Goal: Transaction & Acquisition: Obtain resource

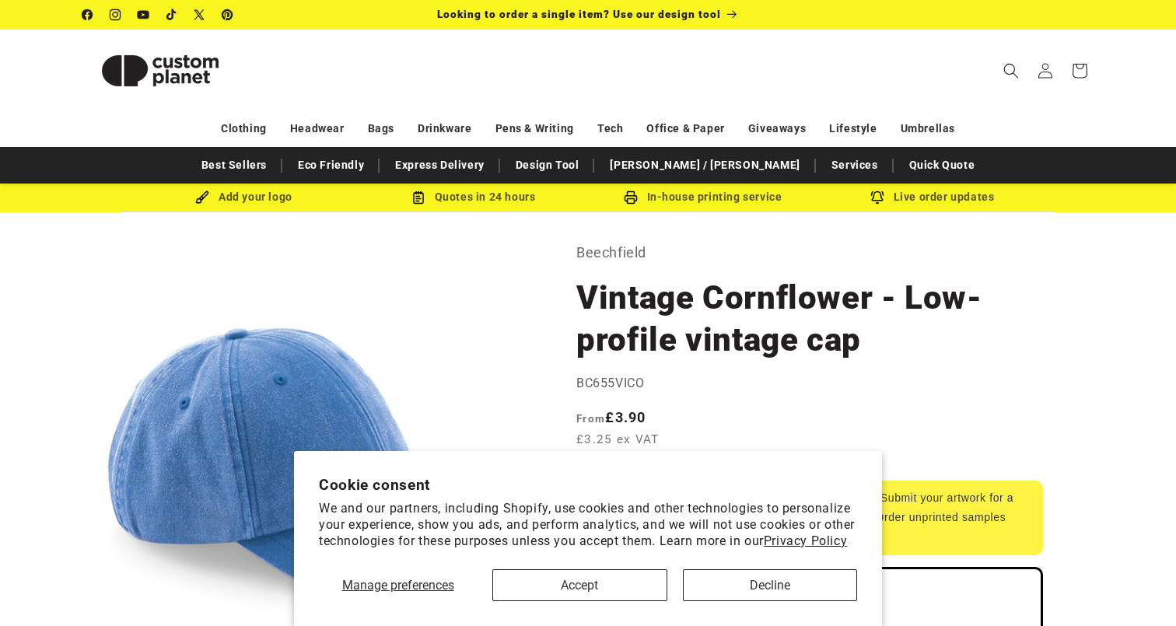
click at [623, 584] on button "Accept" at bounding box center [579, 585] width 175 height 32
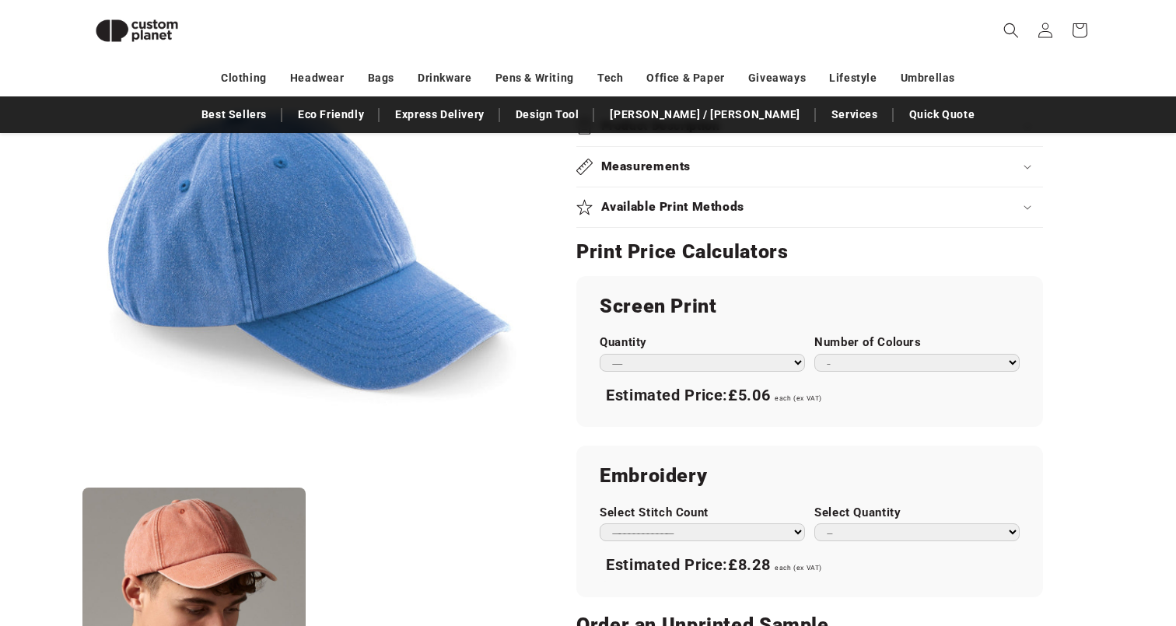
scroll to position [754, 0]
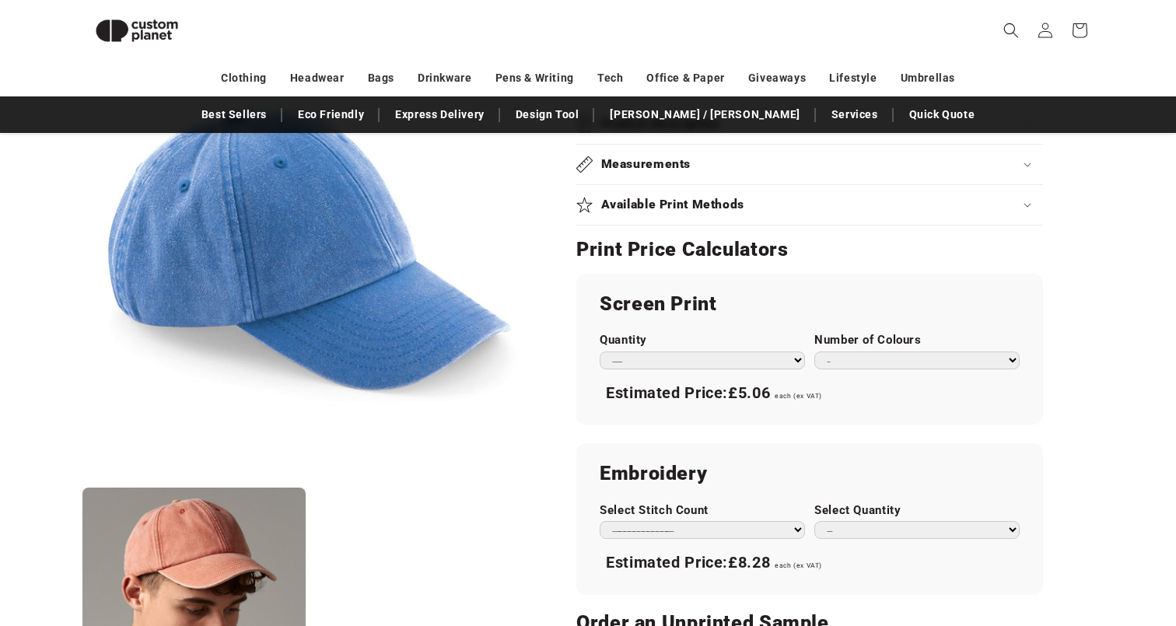
click at [688, 521] on select "**********" at bounding box center [702, 530] width 205 height 18
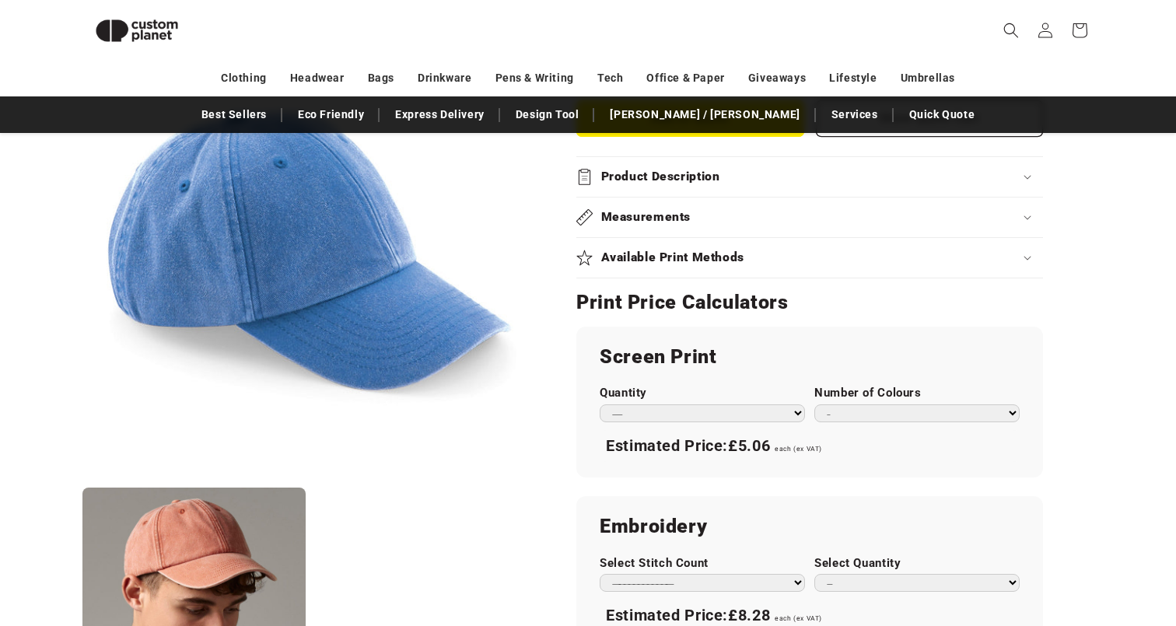
scroll to position [649, 0]
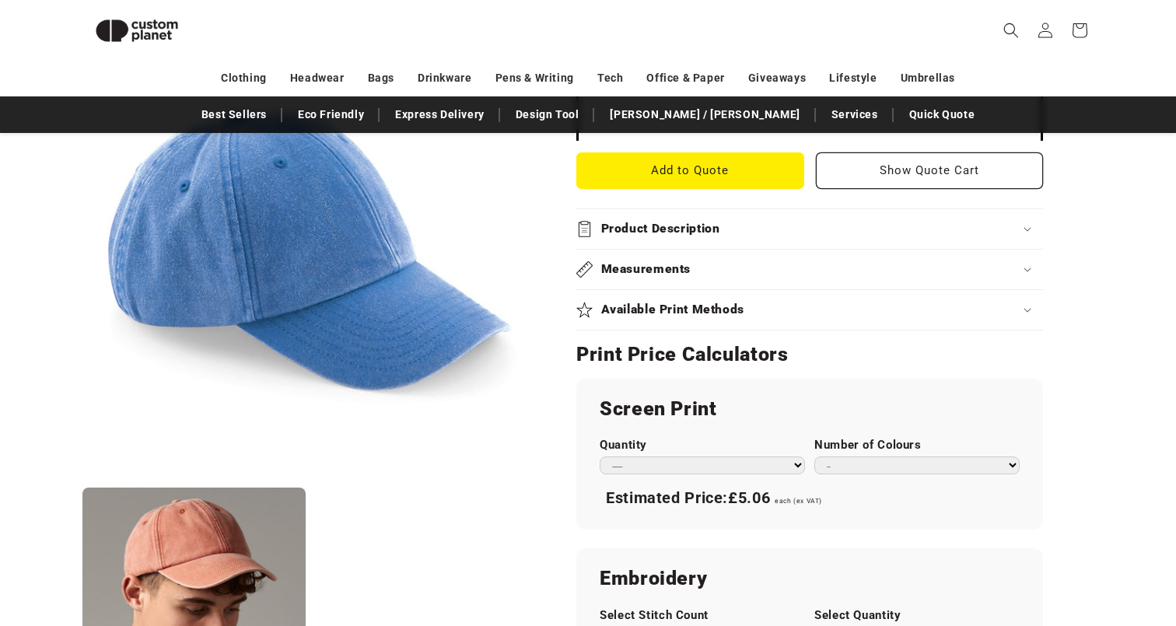
click at [1024, 275] on summary "Measurements" at bounding box center [809, 270] width 467 height 40
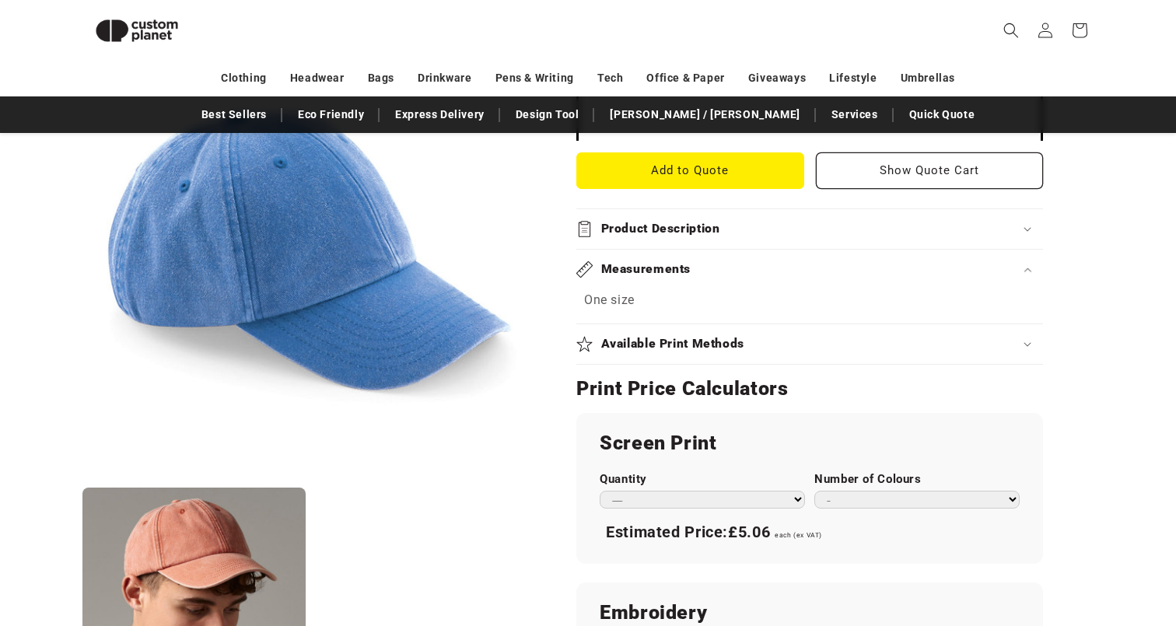
click at [1027, 261] on div "Measurements" at bounding box center [809, 269] width 467 height 16
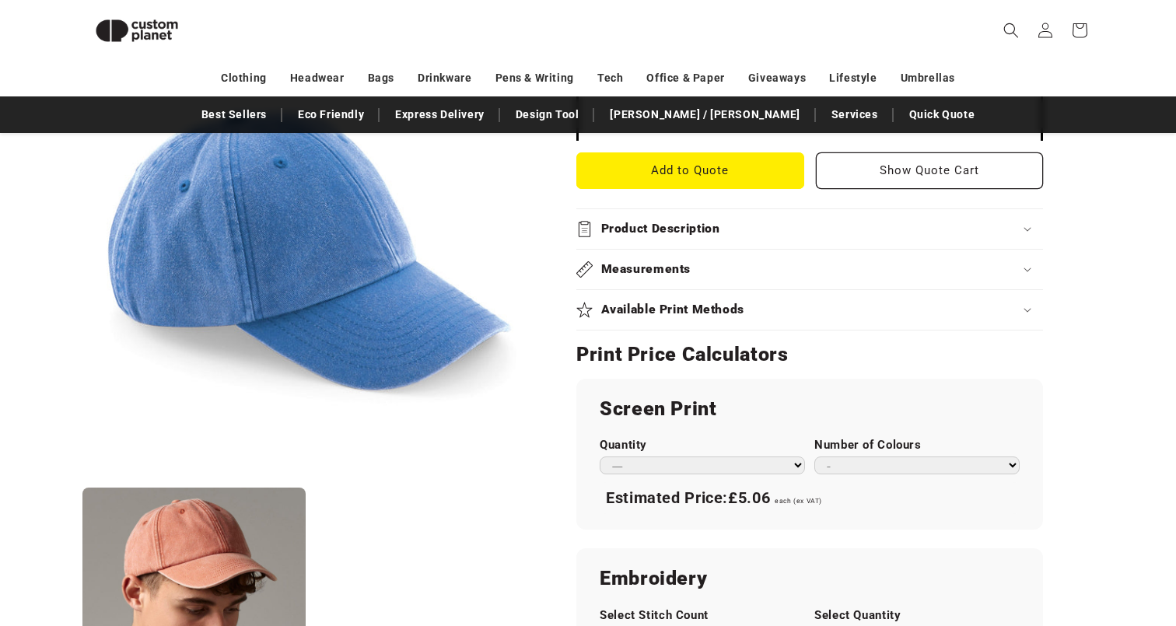
click at [1027, 227] on icon at bounding box center [1028, 229] width 8 height 5
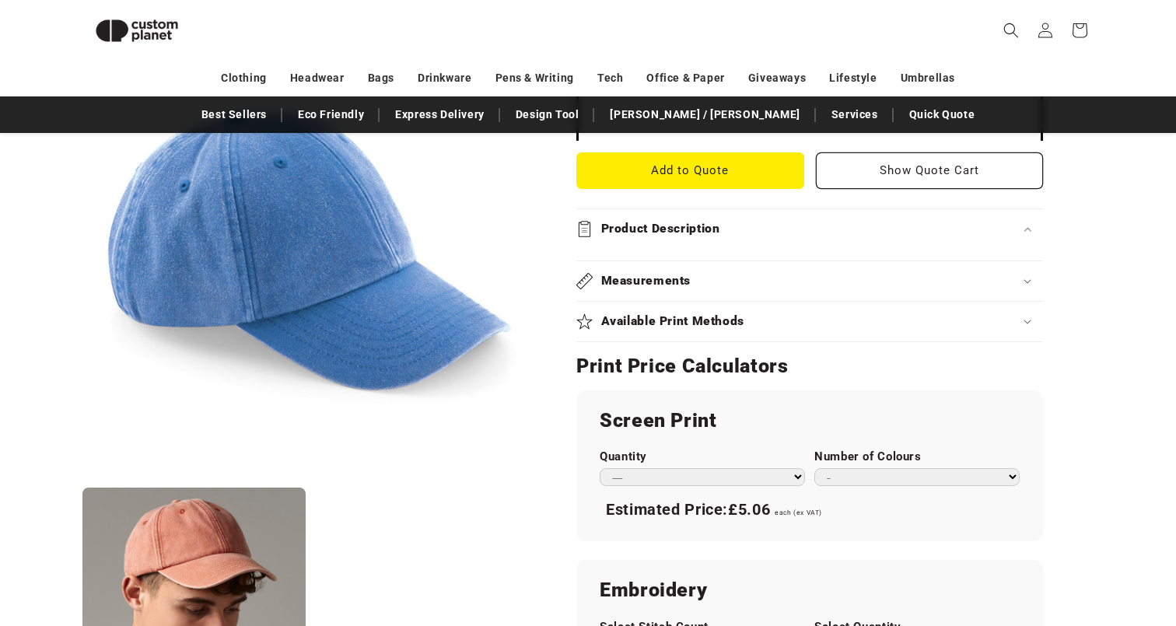
click at [1027, 227] on icon at bounding box center [1028, 229] width 8 height 5
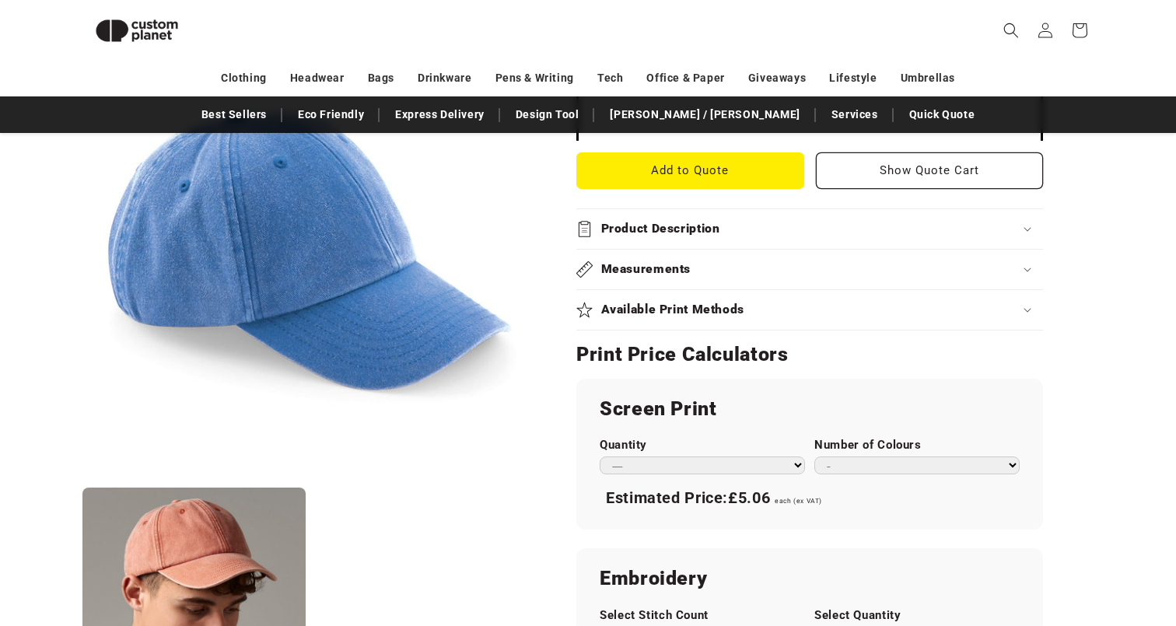
click at [1021, 305] on div "Available Print Methods" at bounding box center [809, 310] width 467 height 16
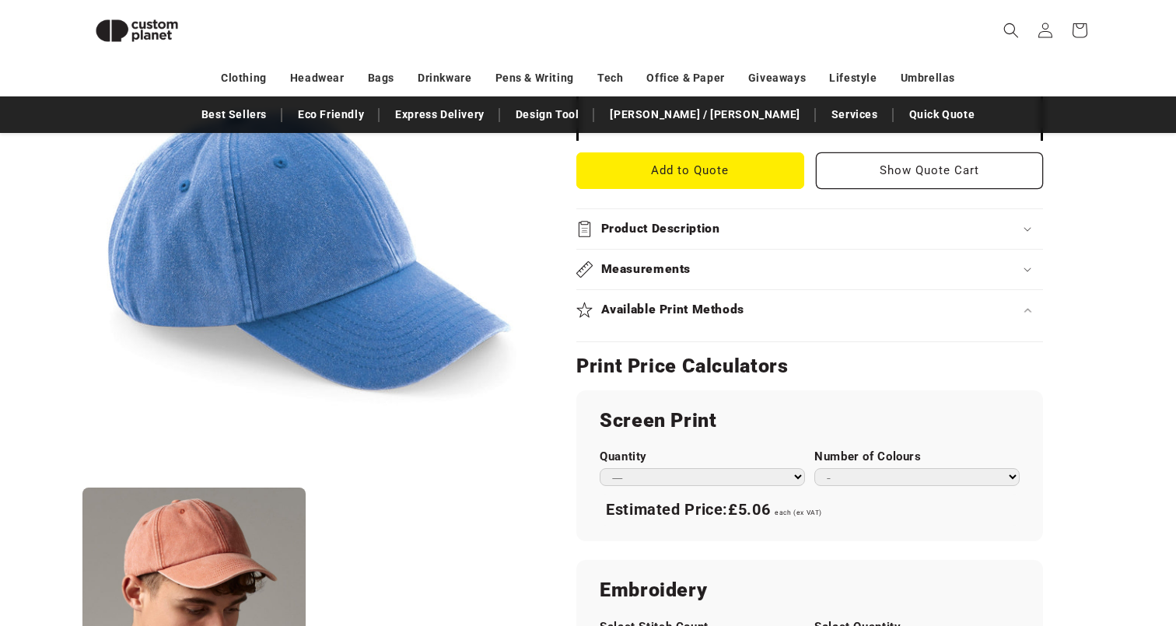
click at [1021, 305] on div "Available Print Methods" at bounding box center [809, 310] width 467 height 16
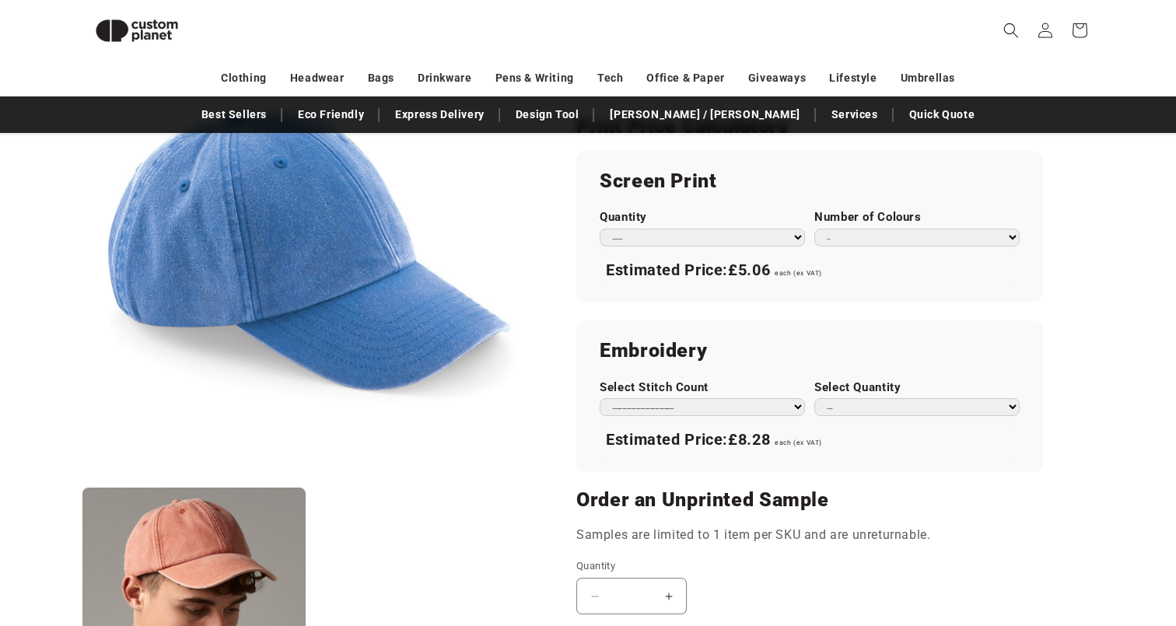
scroll to position [881, 0]
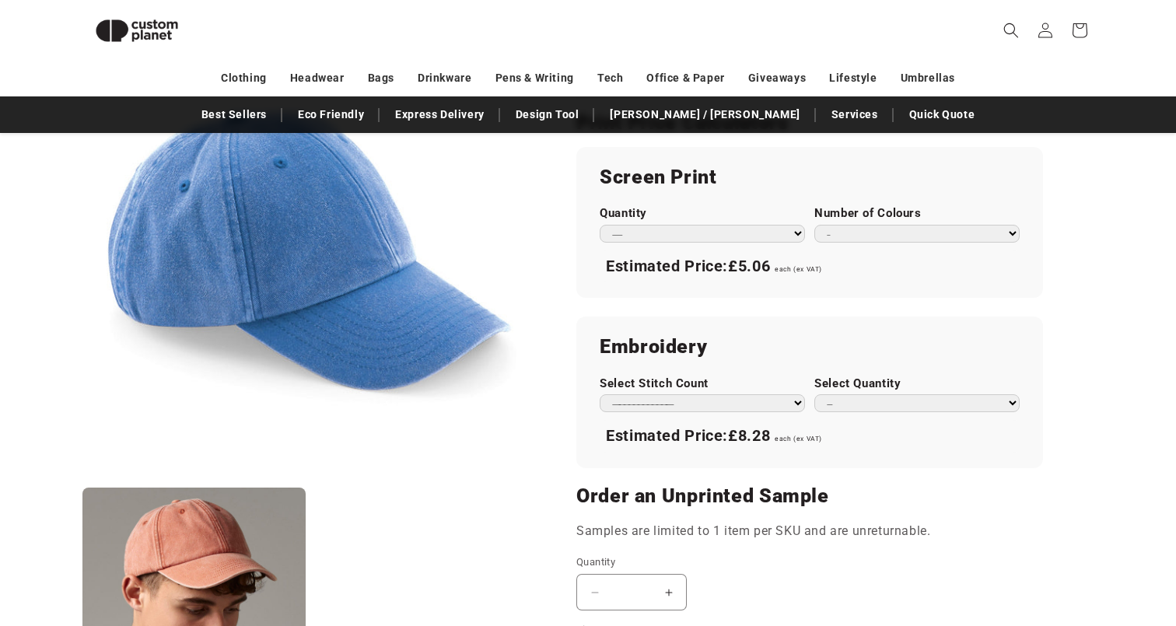
click at [979, 401] on select "** ** *** *** *** **** **** ****" at bounding box center [916, 403] width 205 height 18
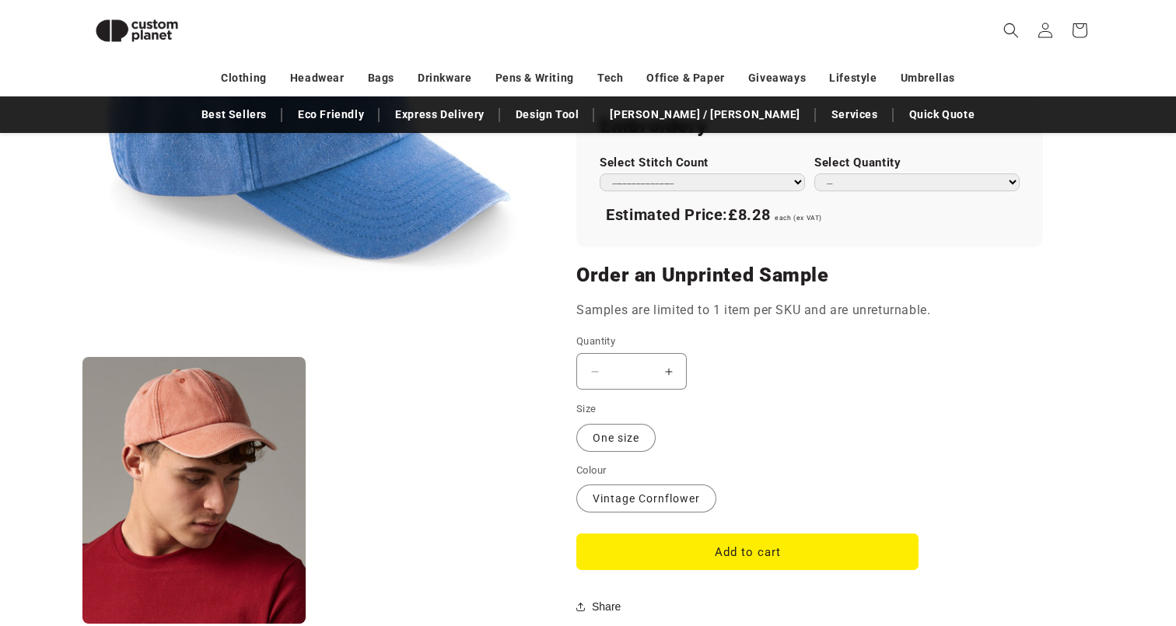
scroll to position [1404, 0]
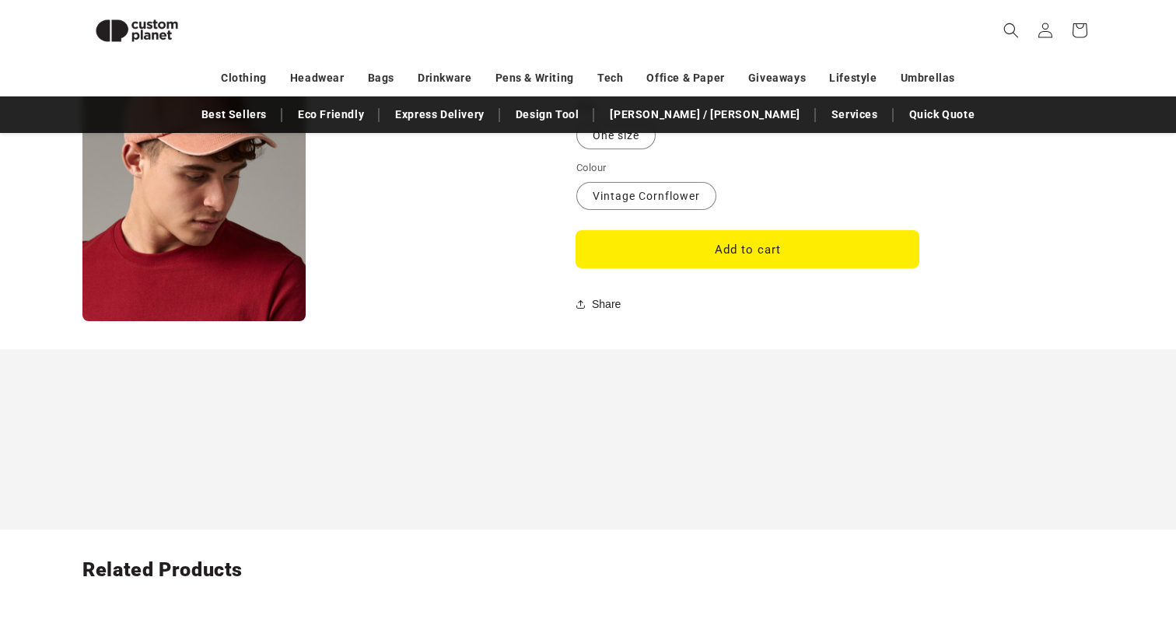
click at [768, 231] on button "Add to cart" at bounding box center [747, 249] width 342 height 37
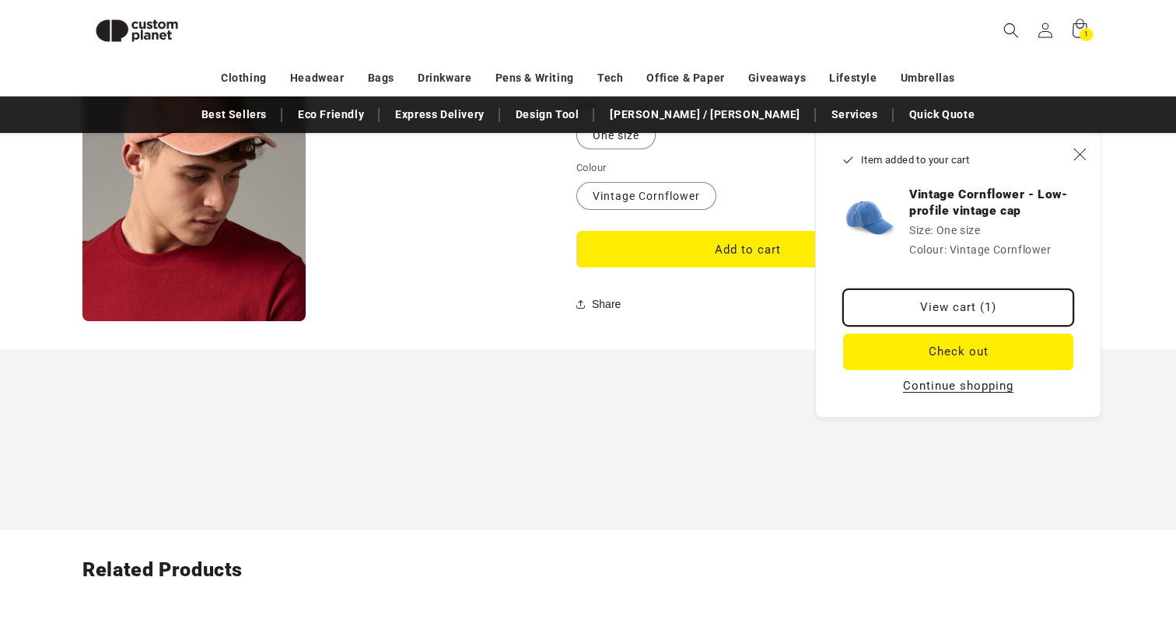
click at [921, 307] on link "View cart (1)" at bounding box center [958, 307] width 230 height 37
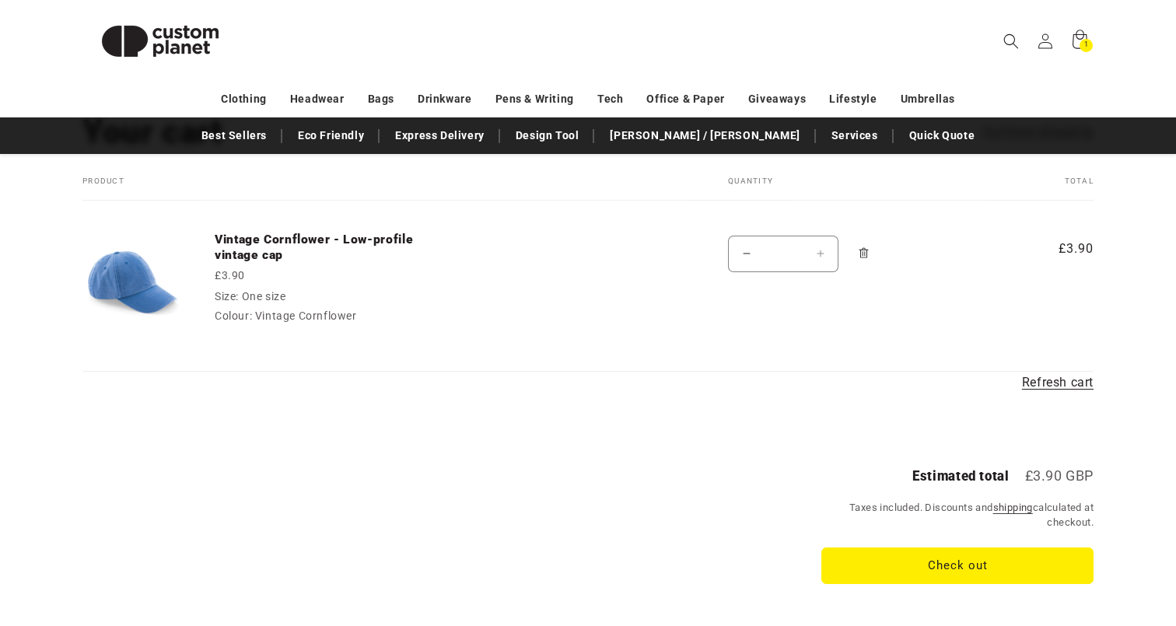
scroll to position [154, 0]
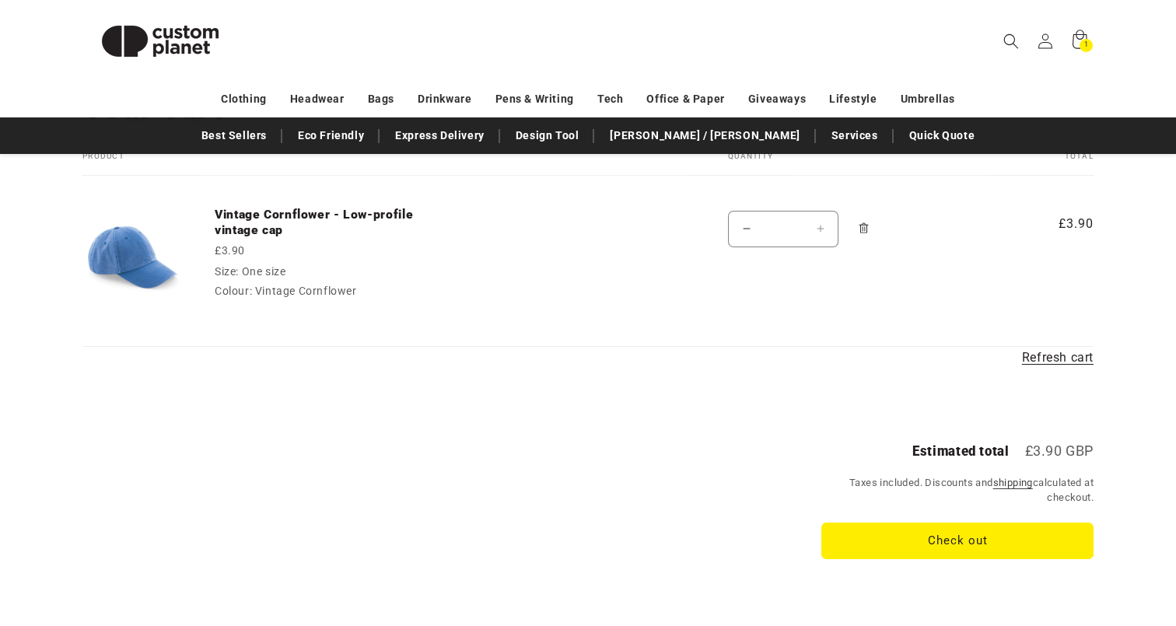
click at [229, 242] on td "Vintage Cornflower - Low-profile vintage cap £3.90 Size: One size Colour: Vinta…" at bounding box center [437, 246] width 506 height 140
click at [233, 215] on link "Vintage Cornflower - Low-profile vintage cap" at bounding box center [331, 223] width 233 height 32
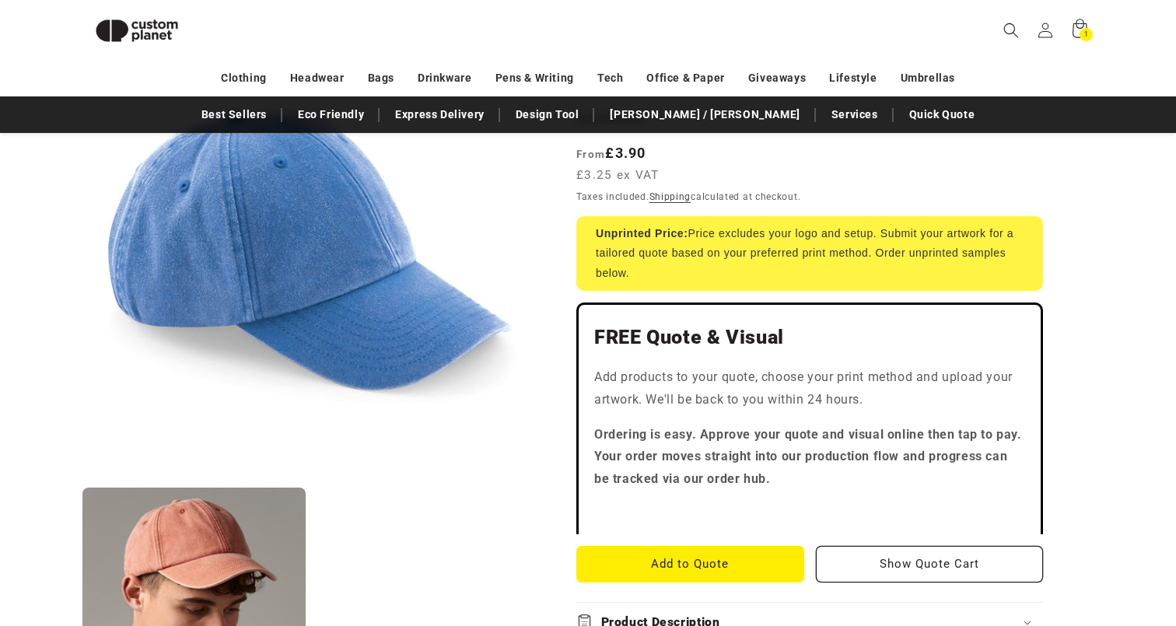
scroll to position [323, 0]
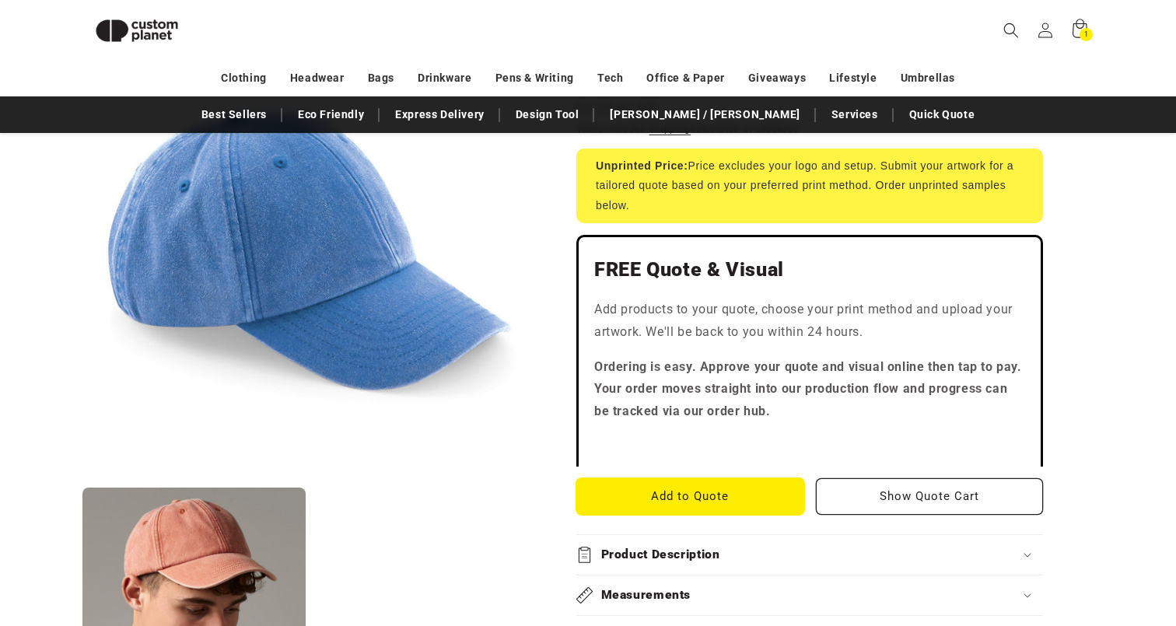
click at [668, 493] on button "Add to Quote" at bounding box center [690, 496] width 228 height 37
